Goal: Task Accomplishment & Management: Complete application form

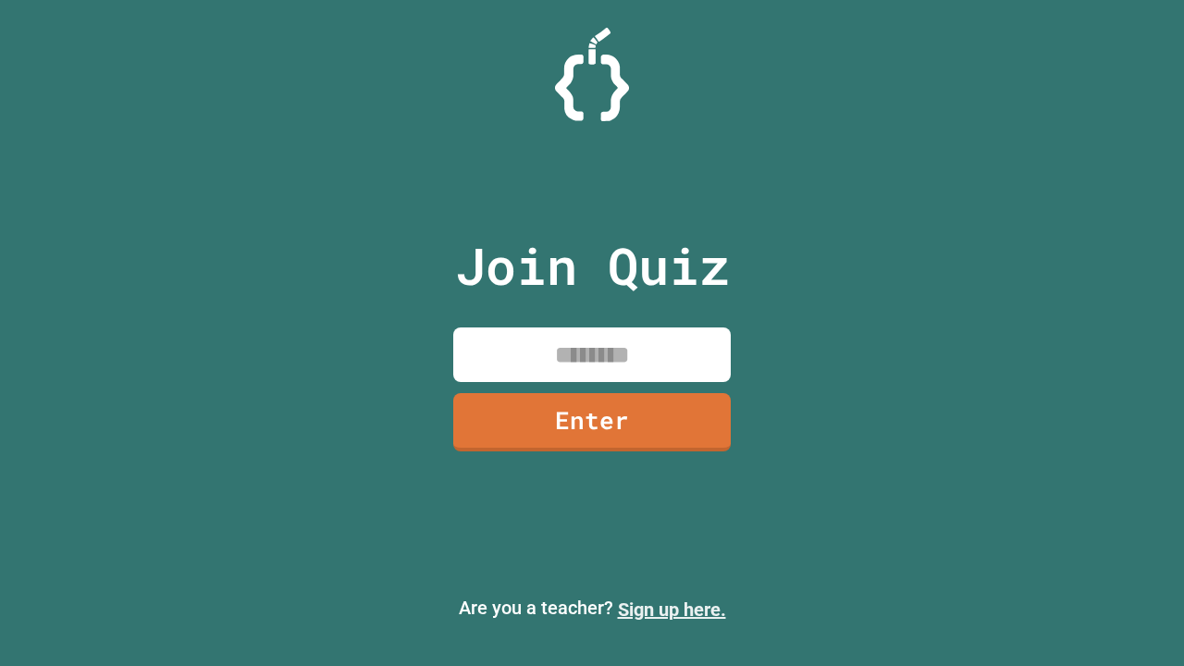
click at [671, 609] on link "Sign up here." at bounding box center [672, 609] width 108 height 22
